Goal: Check status: Check status

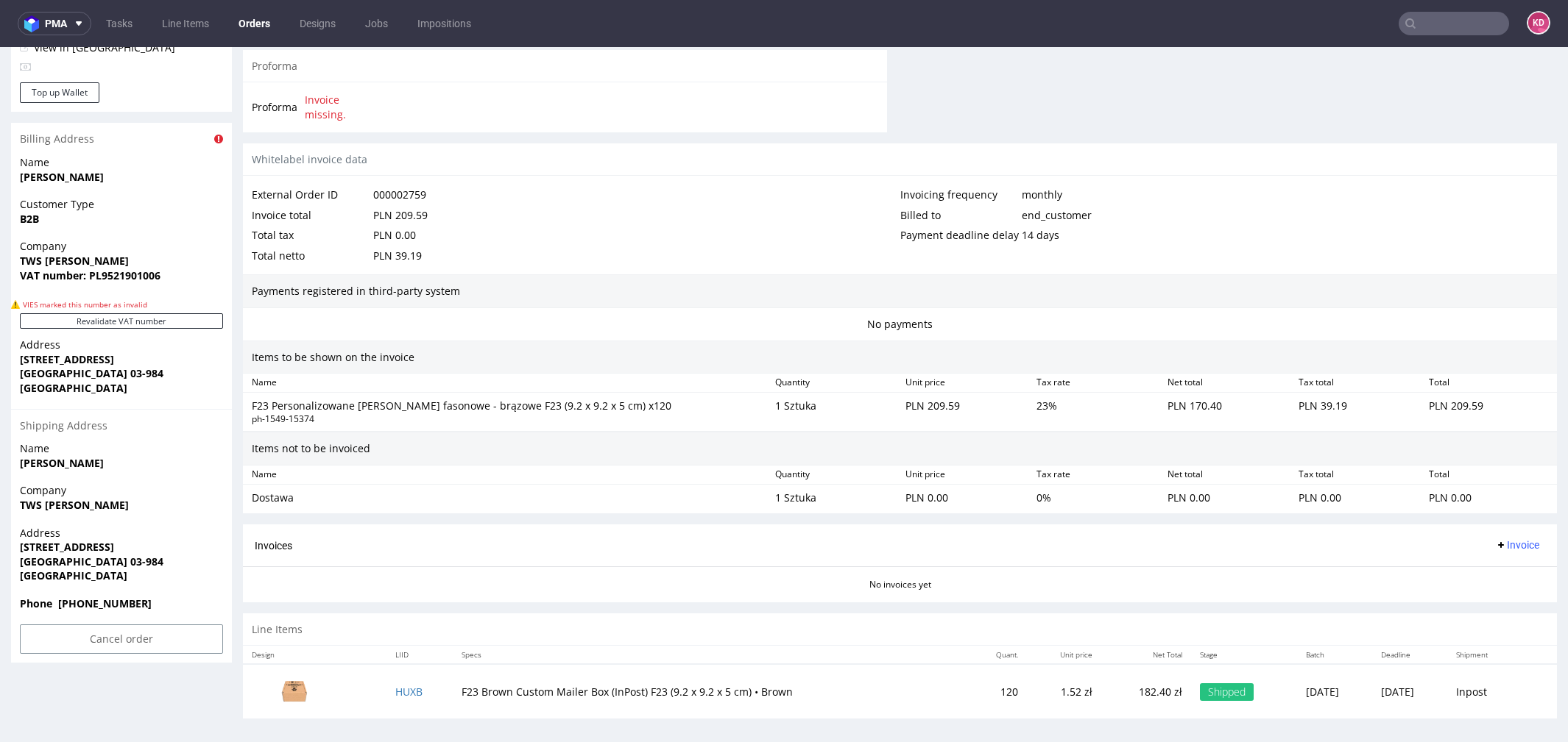
scroll to position [4, 0]
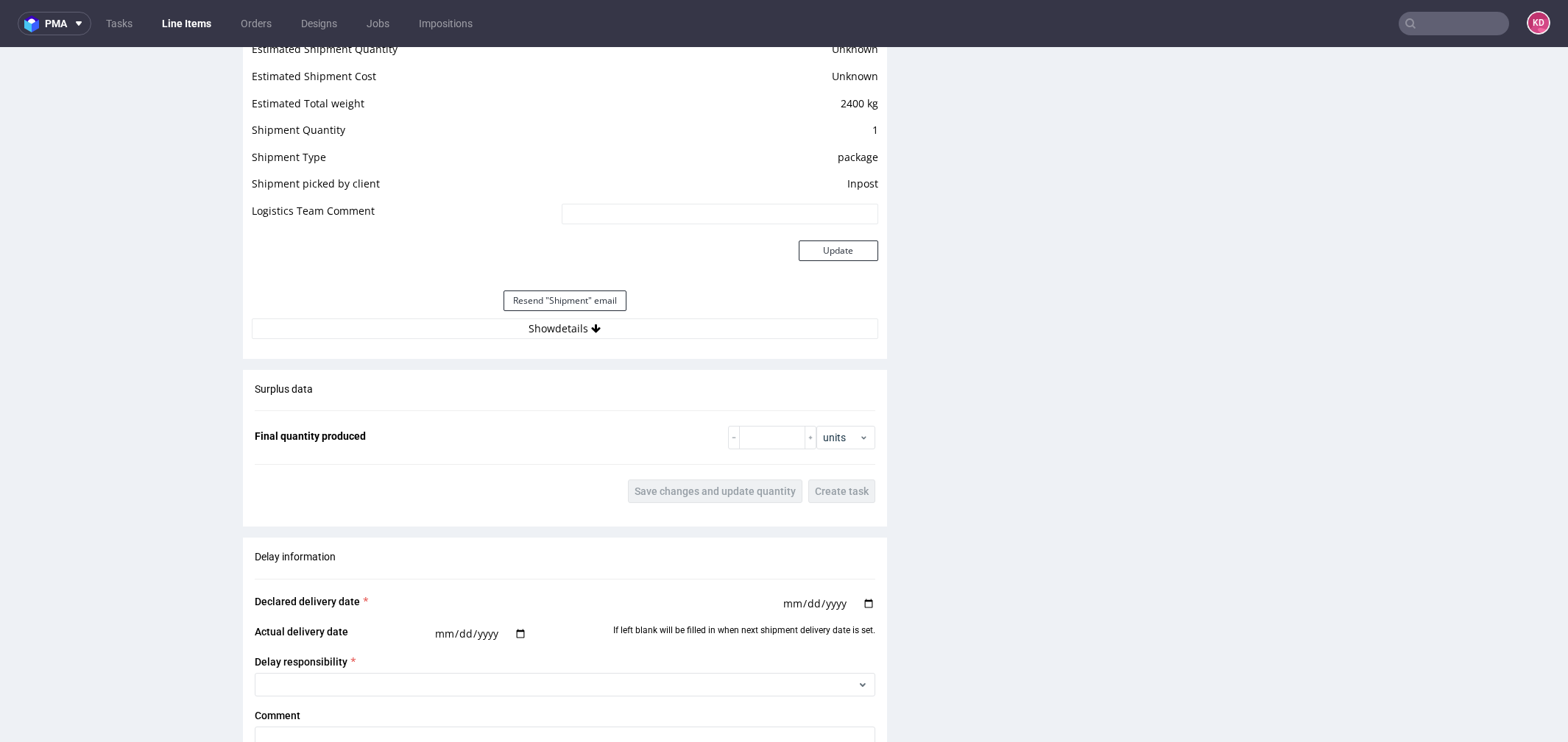
scroll to position [1476, 0]
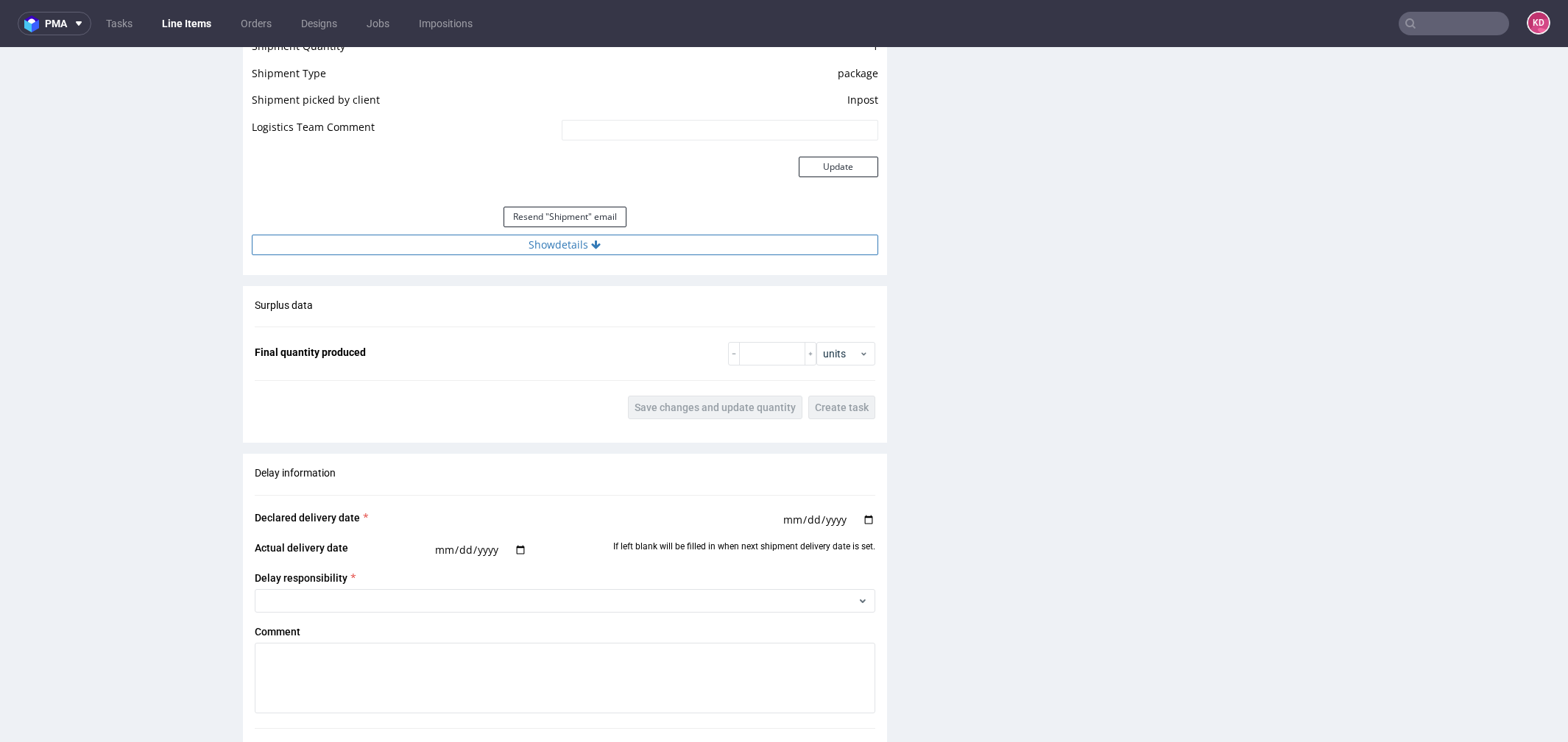
click at [608, 240] on button "Show details" at bounding box center [565, 245] width 627 height 21
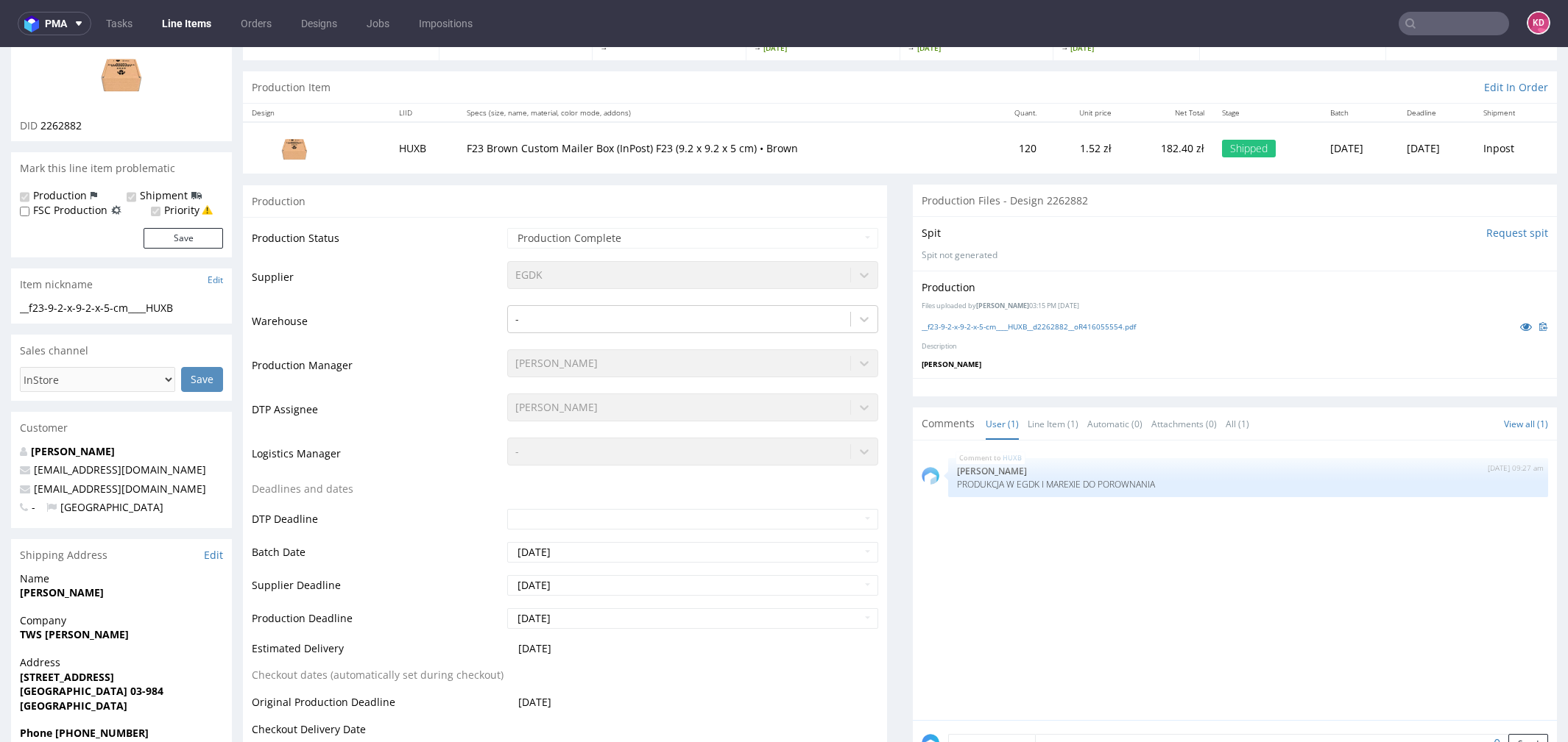
scroll to position [0, 0]
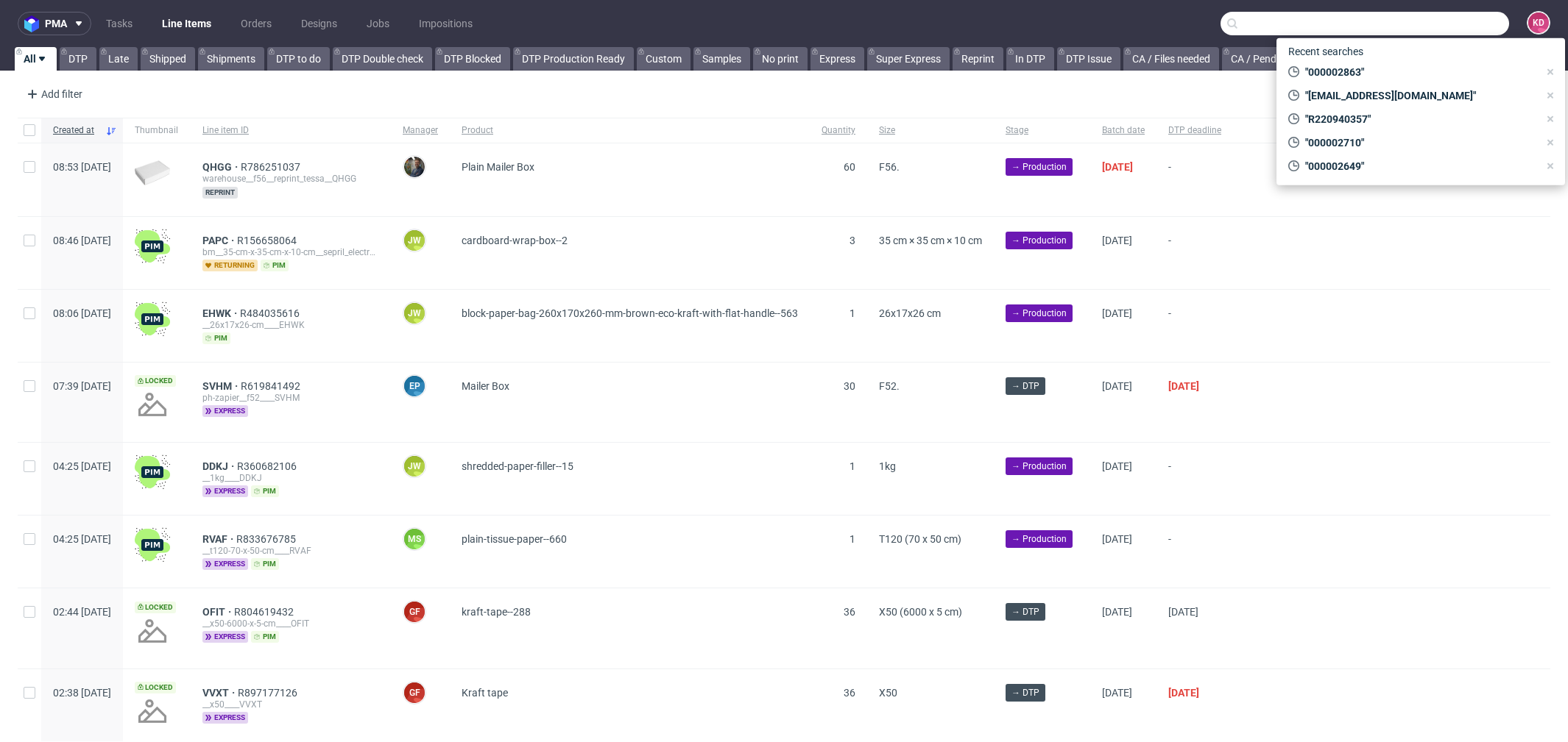
click at [1421, 21] on input "text" at bounding box center [1364, 23] width 288 height 23
paste input "R002216267"
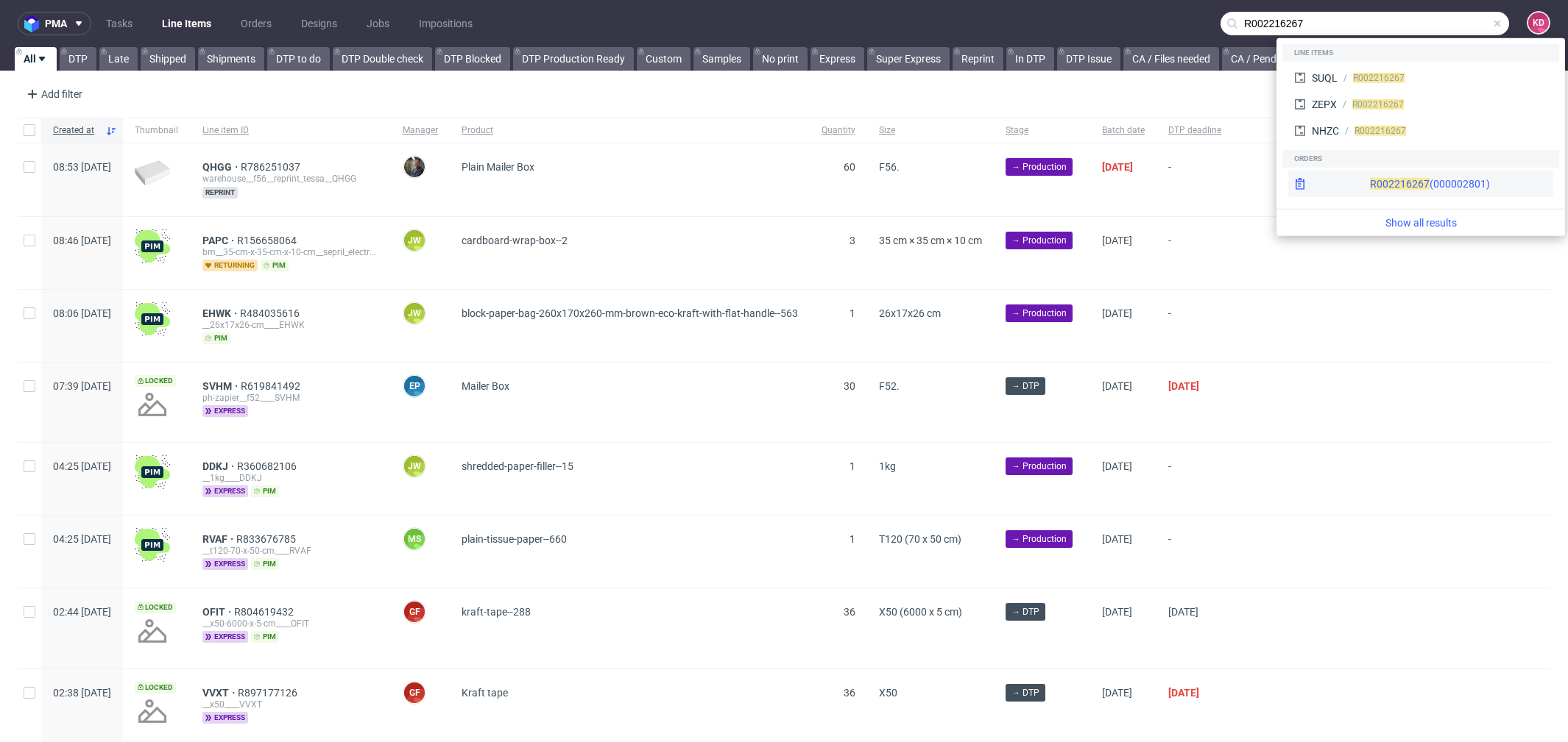
type input "R002216267"
click at [1392, 181] on div "R002216267 (000002801)" at bounding box center [1430, 183] width 120 height 15
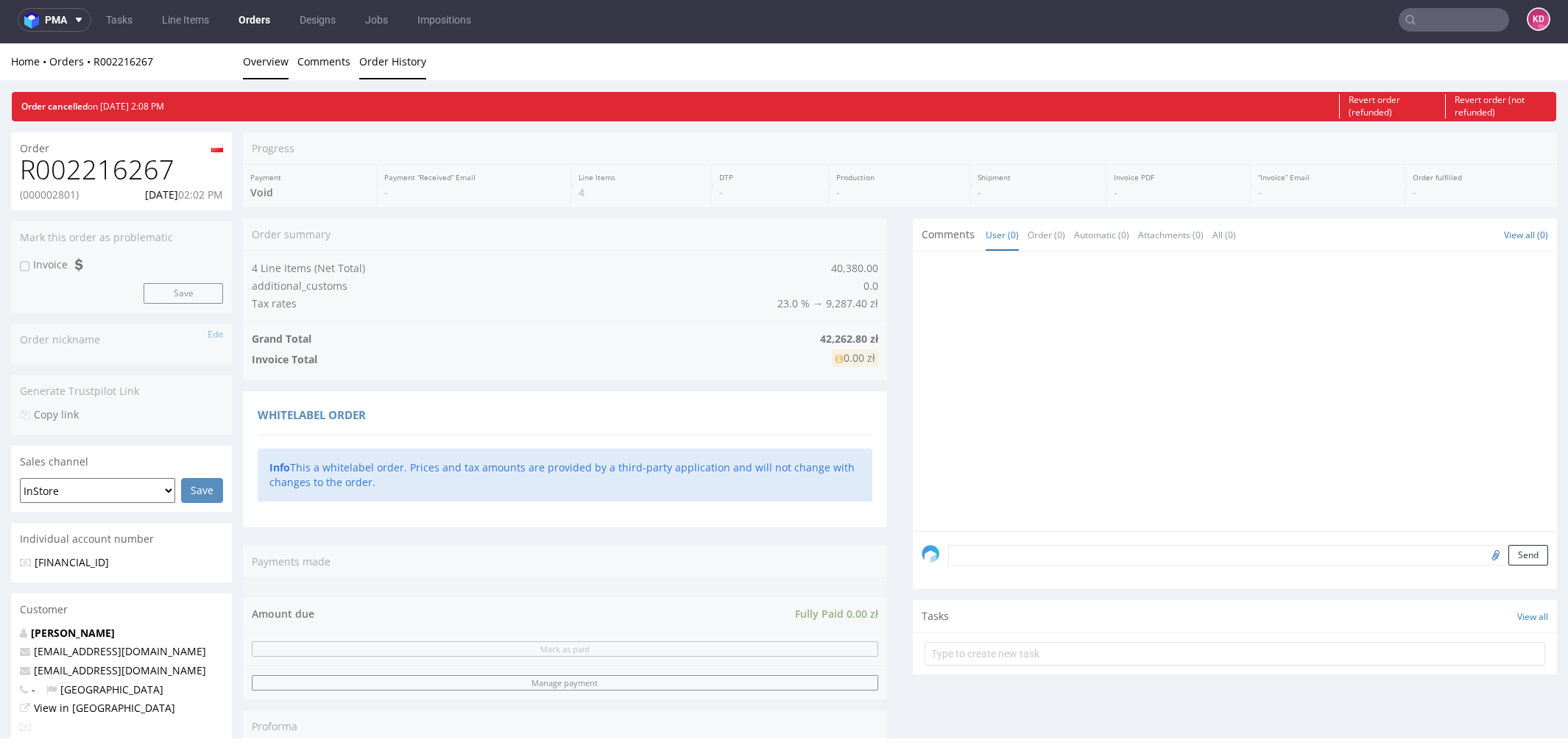
click at [415, 57] on link "Order History" at bounding box center [392, 61] width 67 height 36
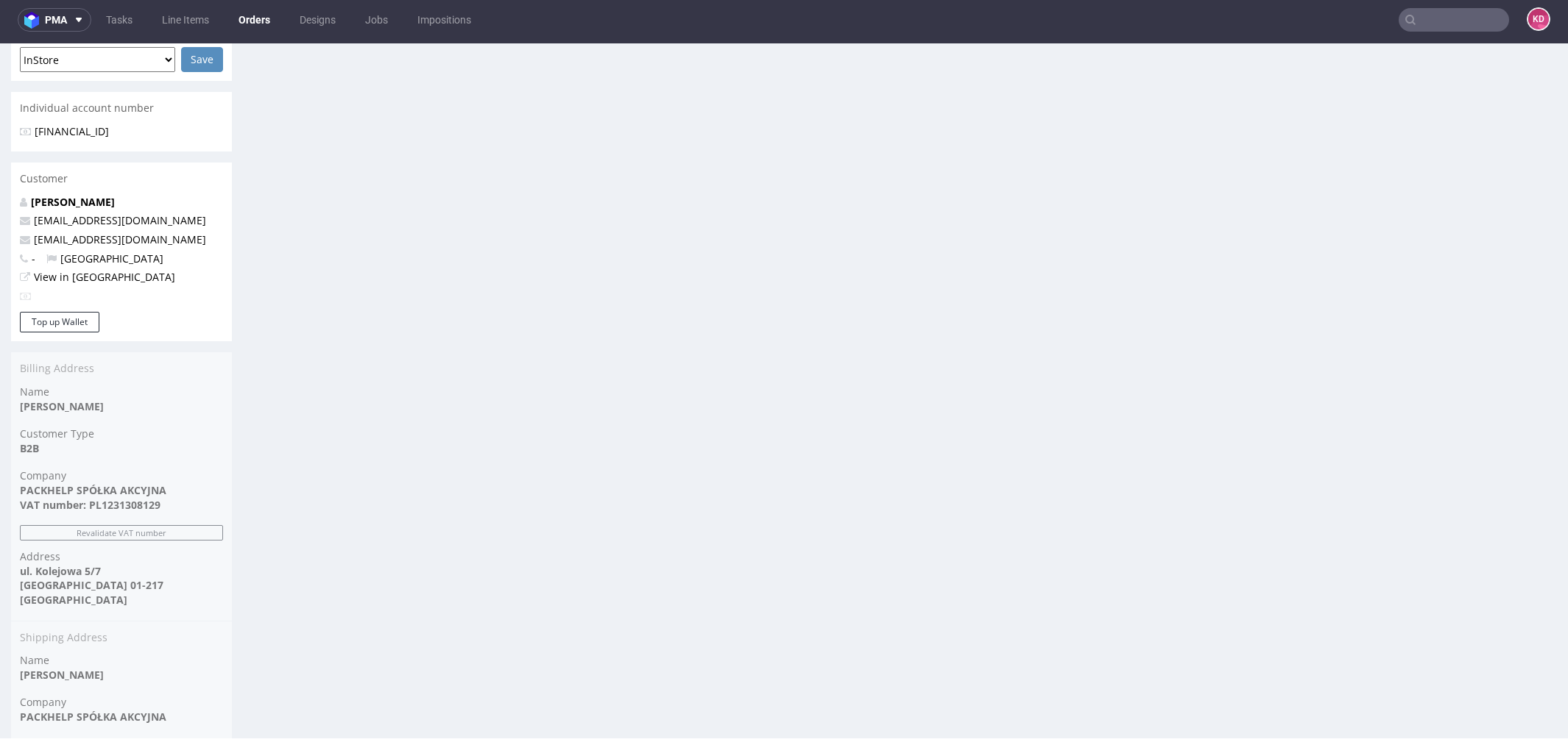
scroll to position [432, 0]
